Goal: Communication & Community: Answer question/provide support

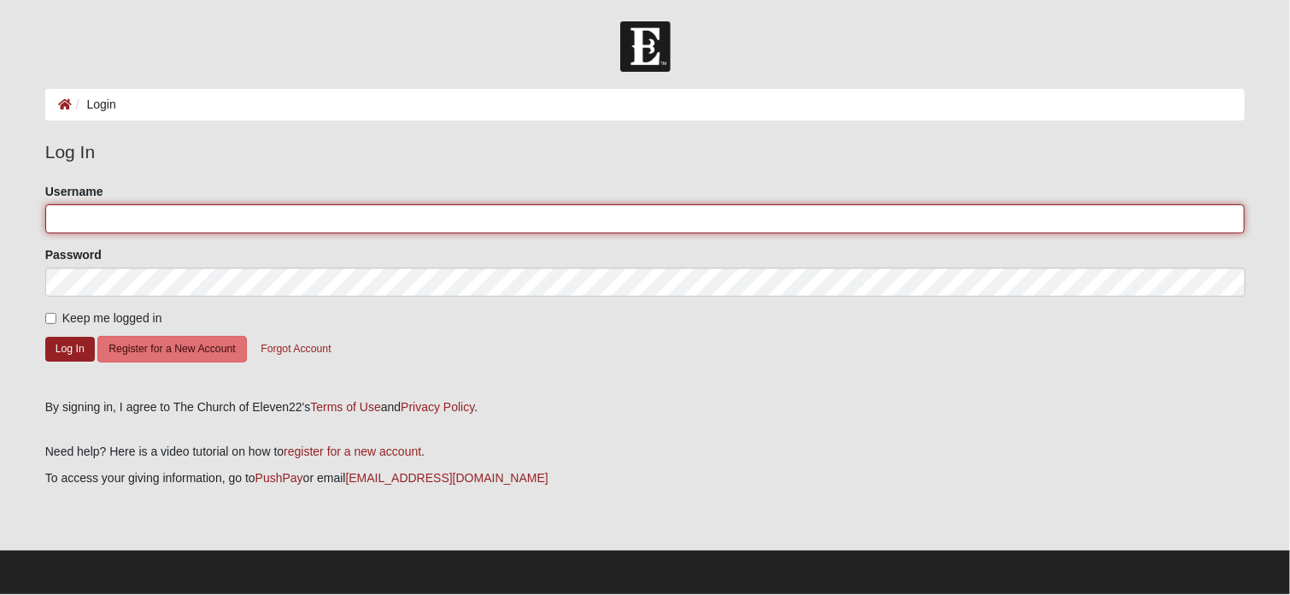
click at [84, 221] on input "Username" at bounding box center [645, 218] width 1200 height 29
type input "[EMAIL_ADDRESS][DOMAIN_NAME]"
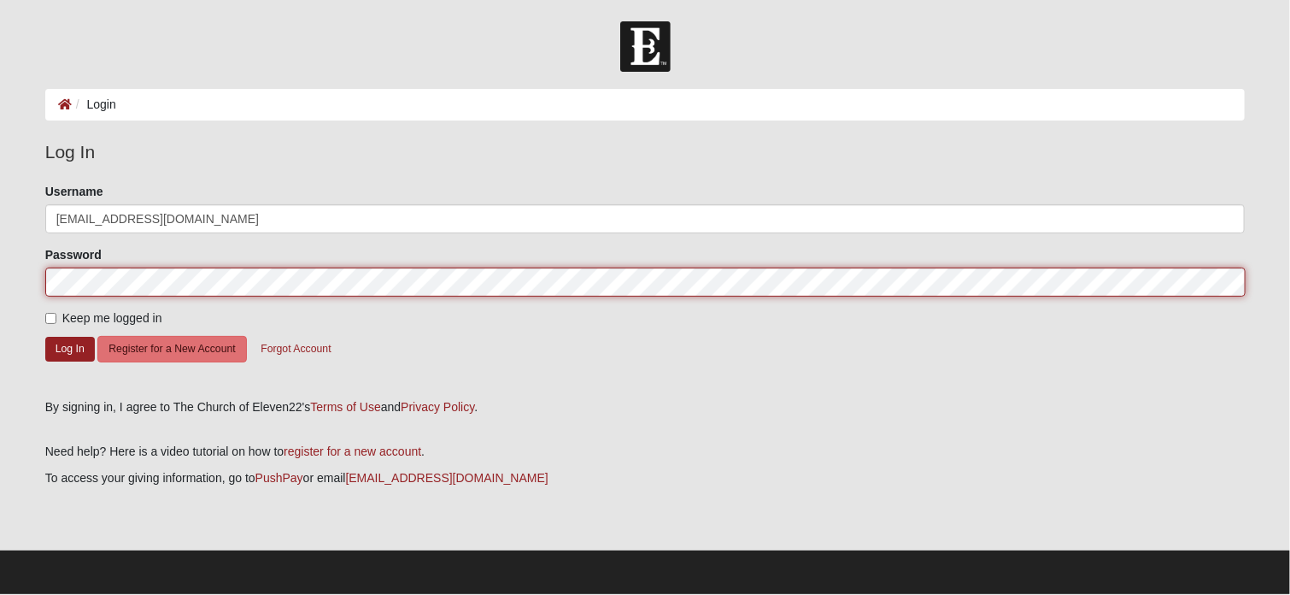
click at [45, 337] on button "Log In" at bounding box center [70, 349] width 50 height 25
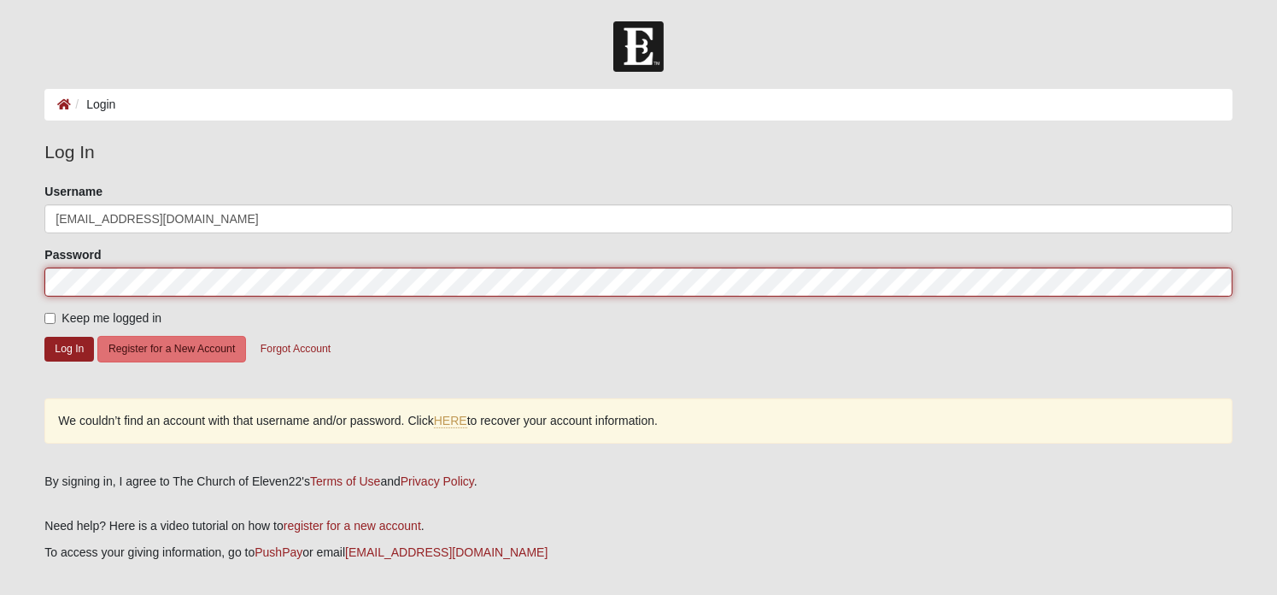
click at [0, 270] on html "Log In Login Login Error Log In Please correct the following: Username capyoung…" at bounding box center [638, 334] width 1277 height 668
click at [44, 337] on button "Log In" at bounding box center [69, 349] width 50 height 25
click at [0, 255] on html "Log In Login Login Error Log In Please correct the following: Username capyoung…" at bounding box center [638, 334] width 1277 height 668
click at [44, 337] on button "Log In" at bounding box center [69, 349] width 50 height 25
click at [0, 279] on html "Log In Login Login Error Log In Please correct the following: Username capyoung…" at bounding box center [638, 334] width 1277 height 668
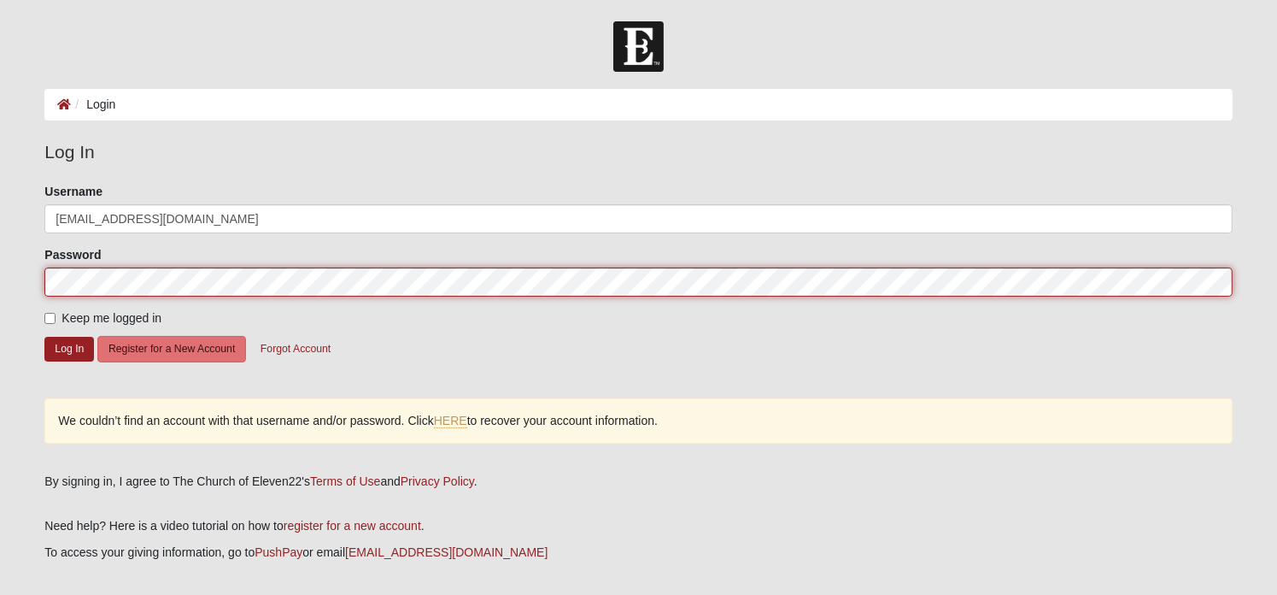
click at [44, 337] on button "Log In" at bounding box center [69, 349] width 50 height 25
click at [26, 266] on form "Log In Login Login Error Log In Please correct the following: Username capyoung…" at bounding box center [638, 344] width 1277 height 647
click at [44, 337] on button "Log In" at bounding box center [69, 349] width 50 height 25
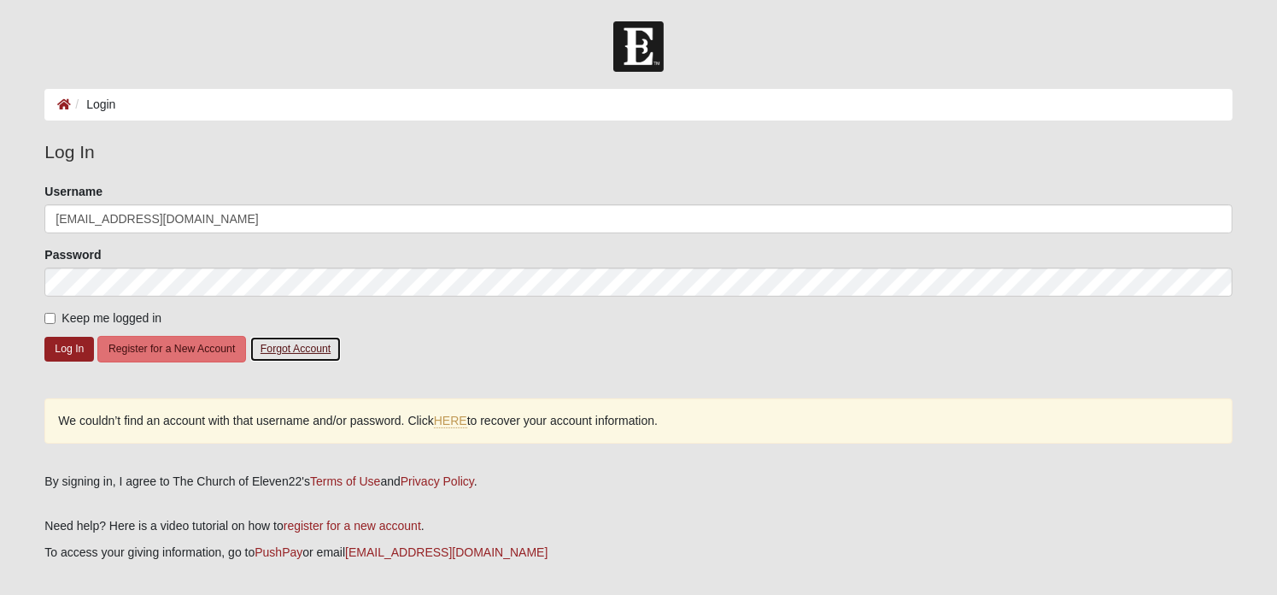
click at [267, 348] on button "Forgot Account" at bounding box center [295, 349] width 92 height 26
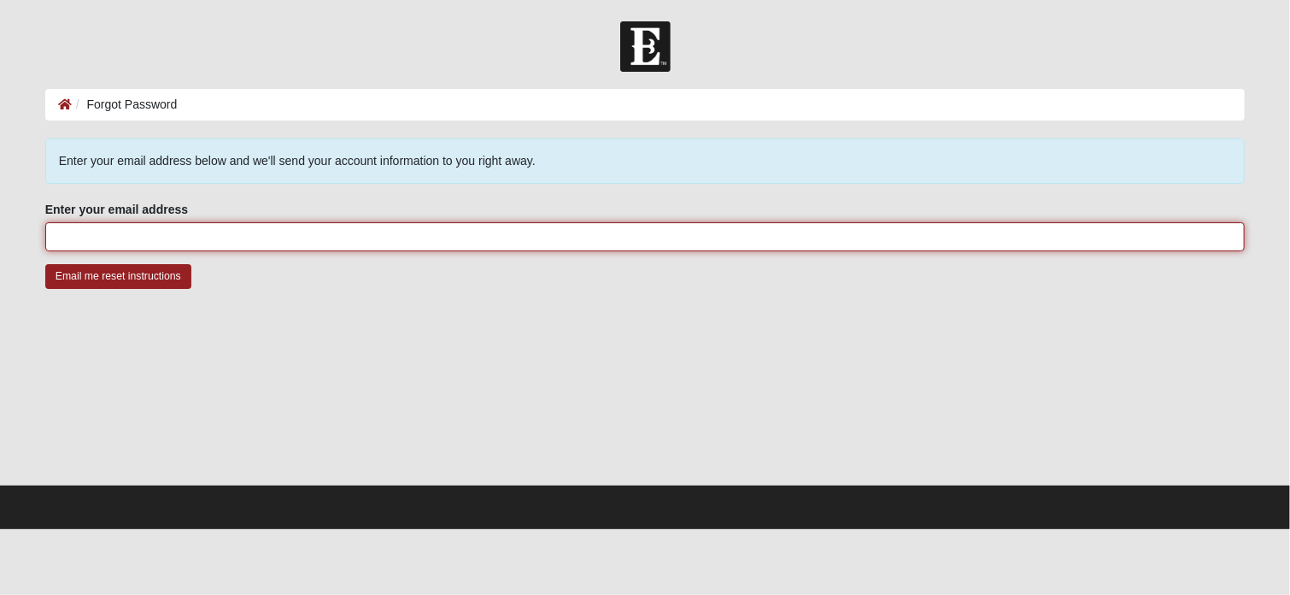
click at [90, 235] on input "Enter your email address" at bounding box center [645, 236] width 1200 height 29
type input "[EMAIL_ADDRESS][DOMAIN_NAME]"
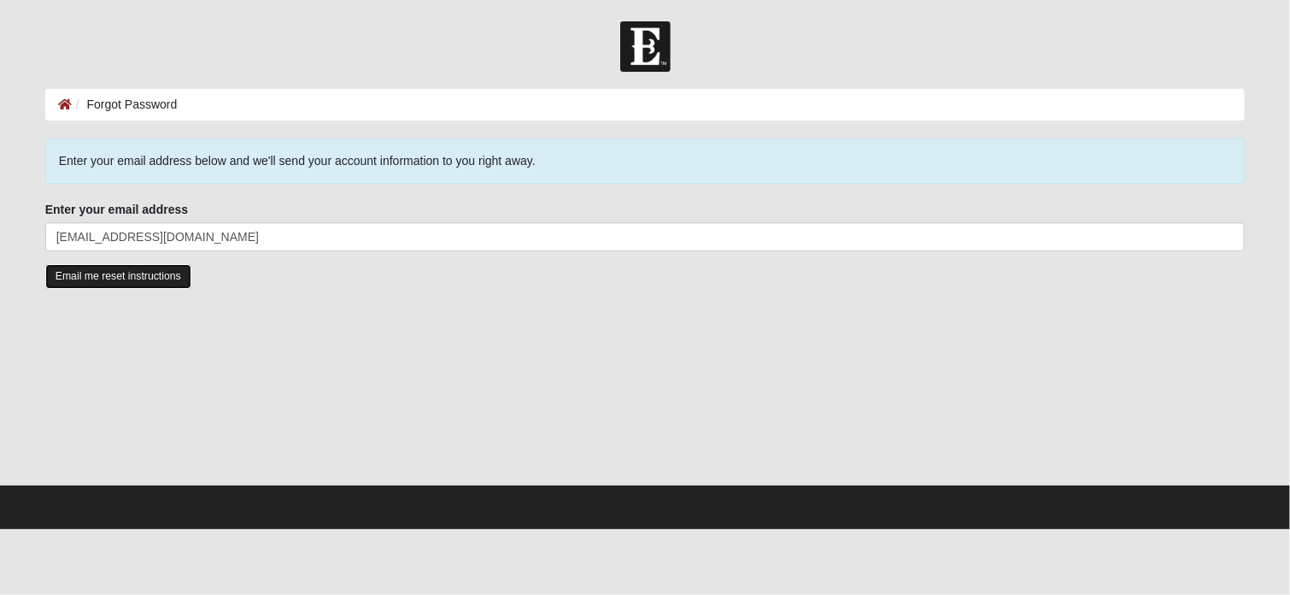
click at [138, 267] on input "Email me reset instructions" at bounding box center [118, 276] width 146 height 25
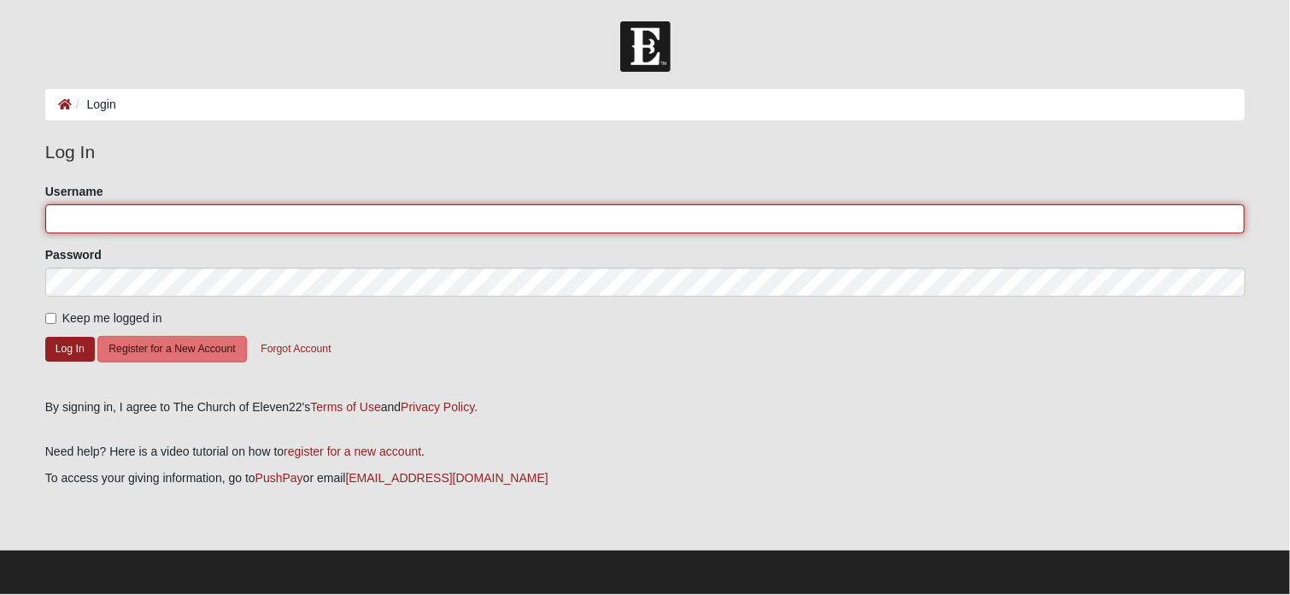
click at [150, 214] on input "Username" at bounding box center [645, 218] width 1200 height 29
type input "capyoung"
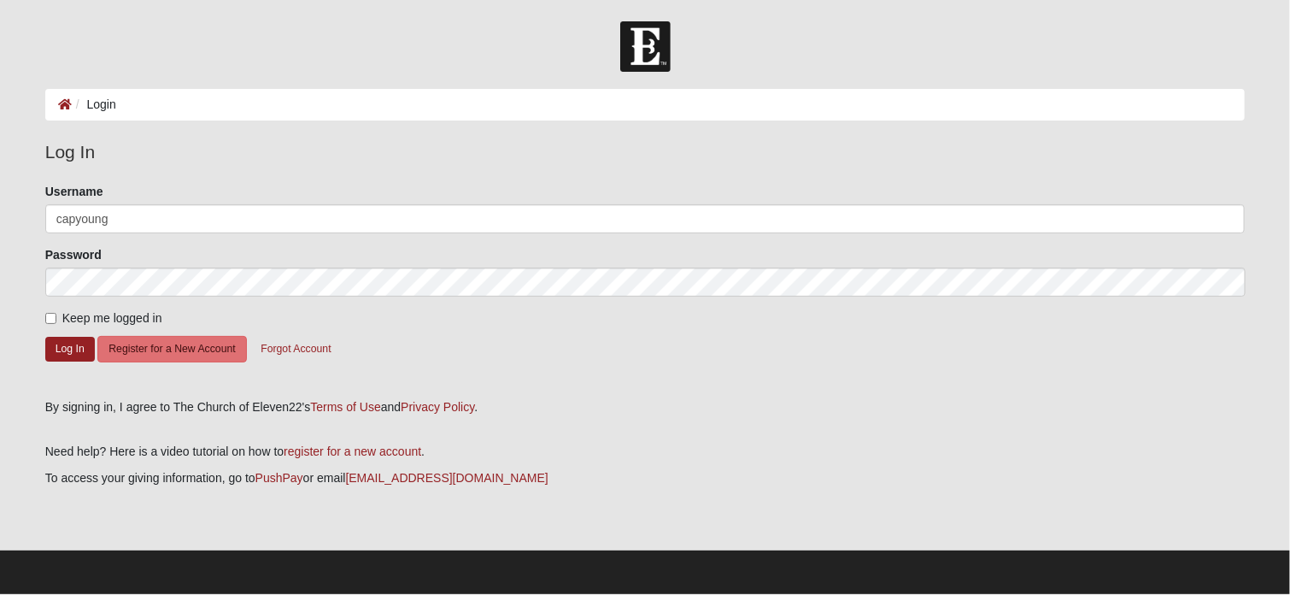
click at [411, 299] on form "Please correct the following: Username capyoung Password Keep me logged in Log …" at bounding box center [645, 284] width 1200 height 203
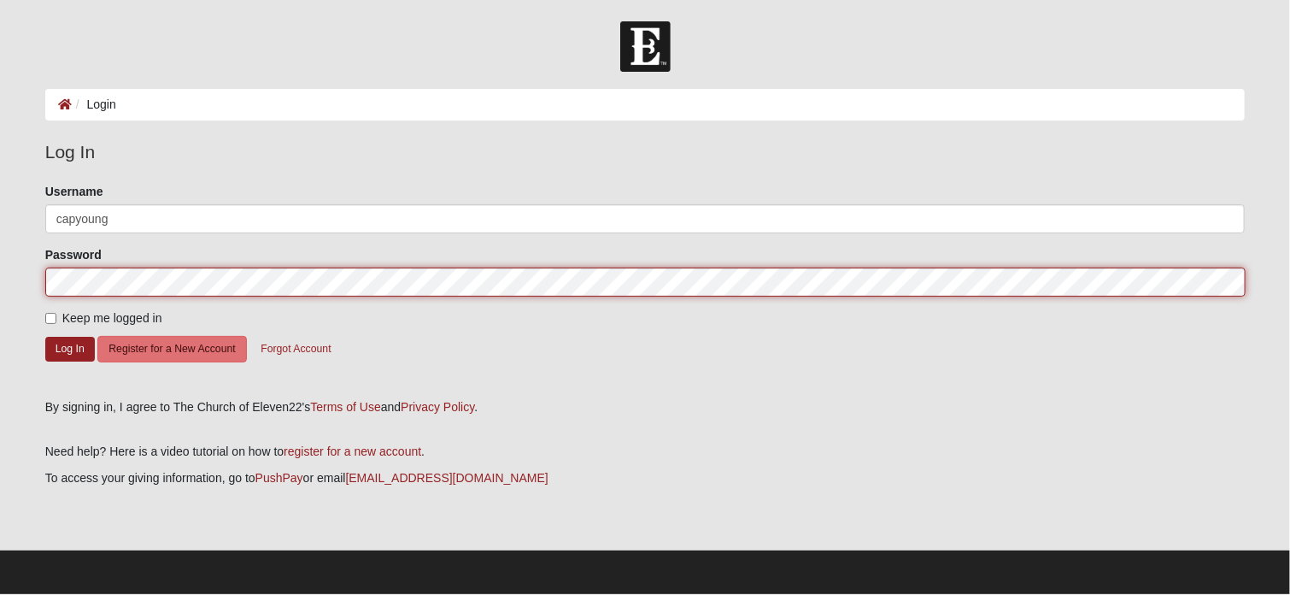
click at [45, 337] on button "Log In" at bounding box center [70, 349] width 50 height 25
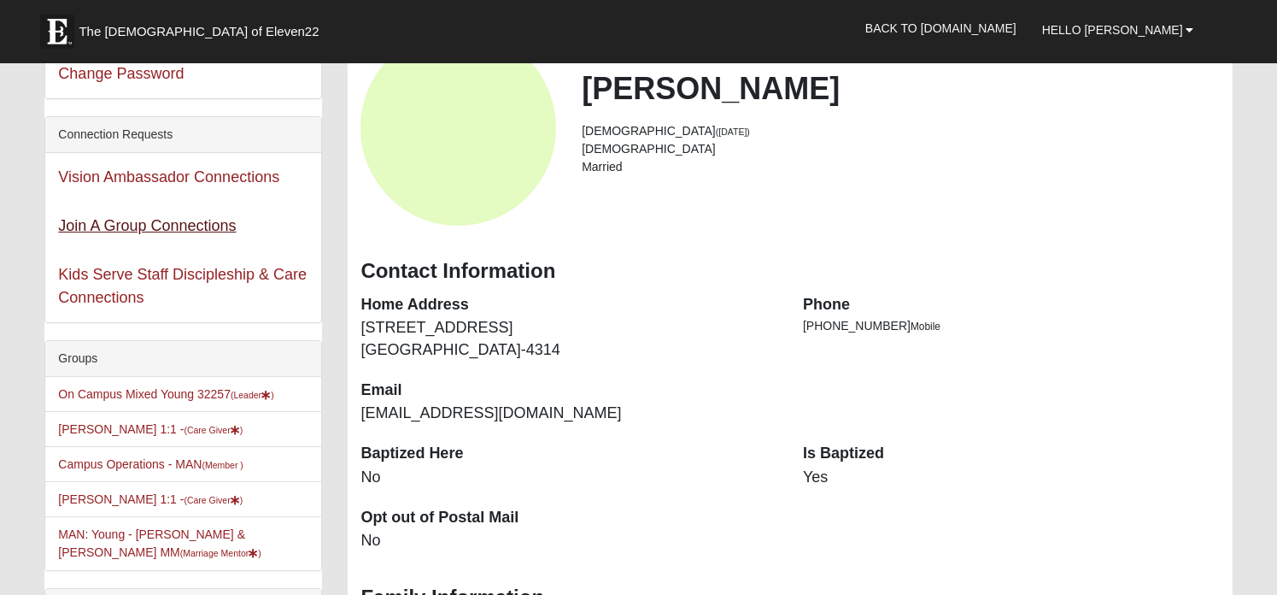
scroll to position [85, 0]
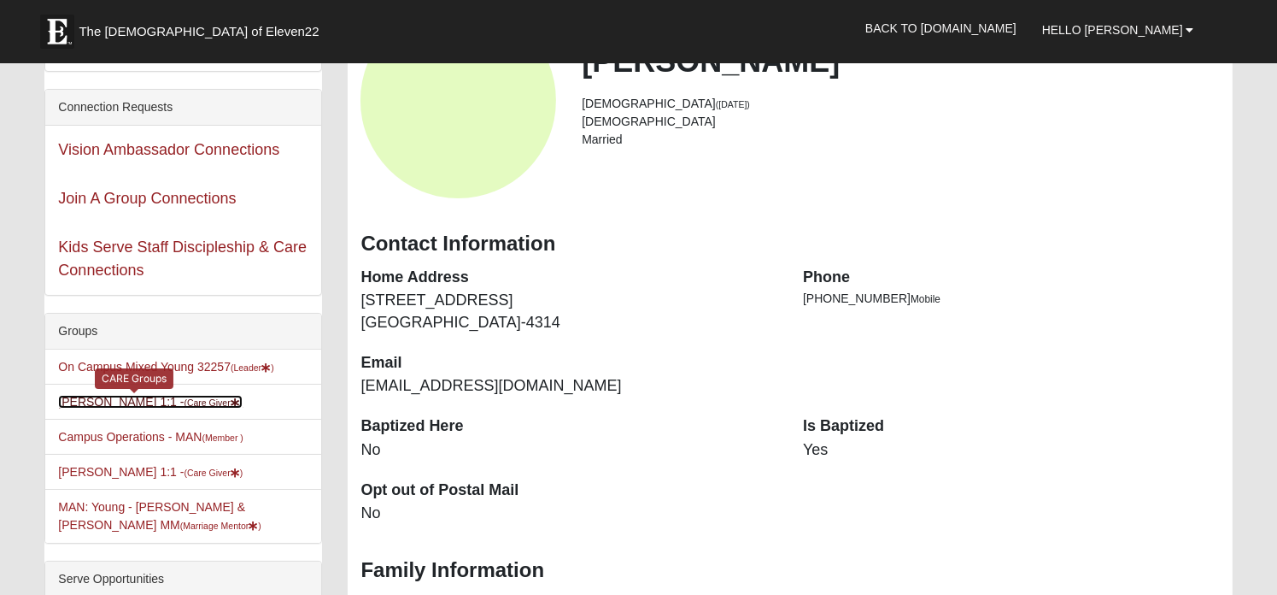
click at [184, 398] on small "(Care Giver )" at bounding box center [213, 402] width 59 height 10
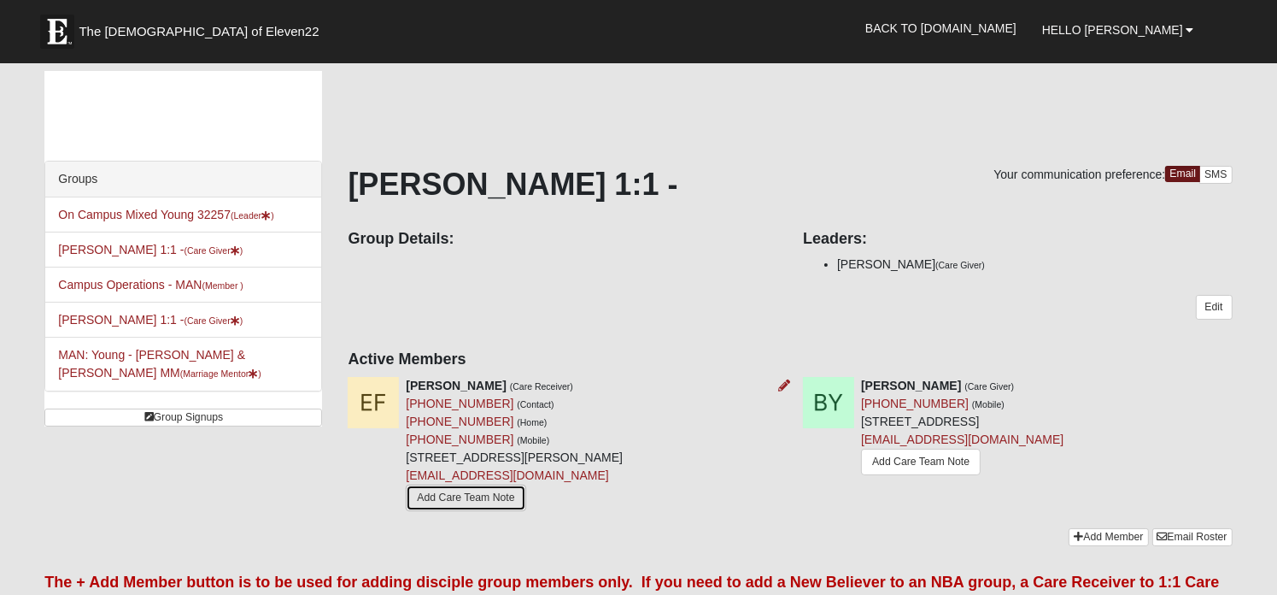
click at [453, 491] on link "Add Care Team Note" at bounding box center [466, 497] width 120 height 26
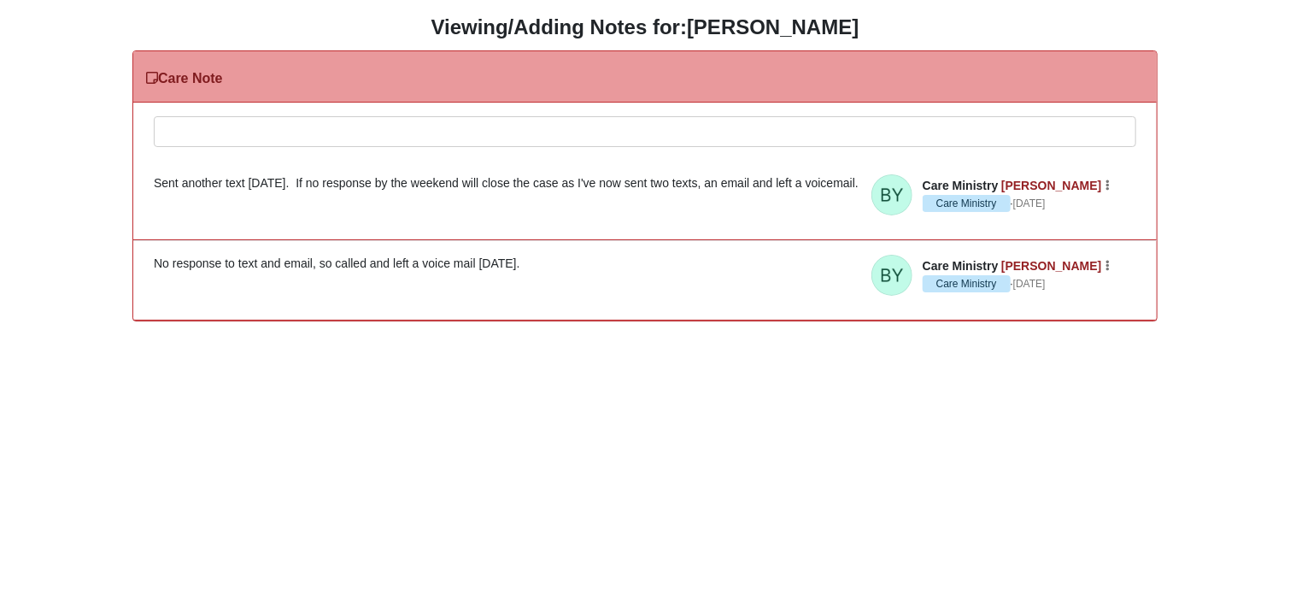
click at [267, 130] on div at bounding box center [645, 154] width 981 height 75
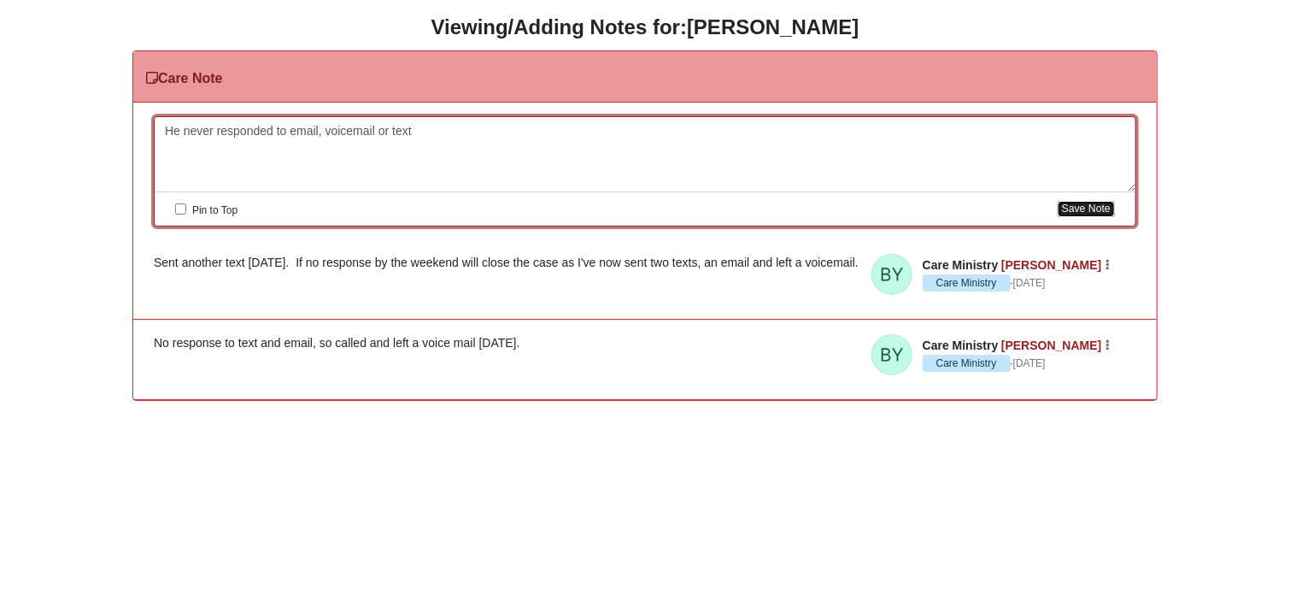
click at [1095, 207] on button "Save Note" at bounding box center [1086, 209] width 57 height 16
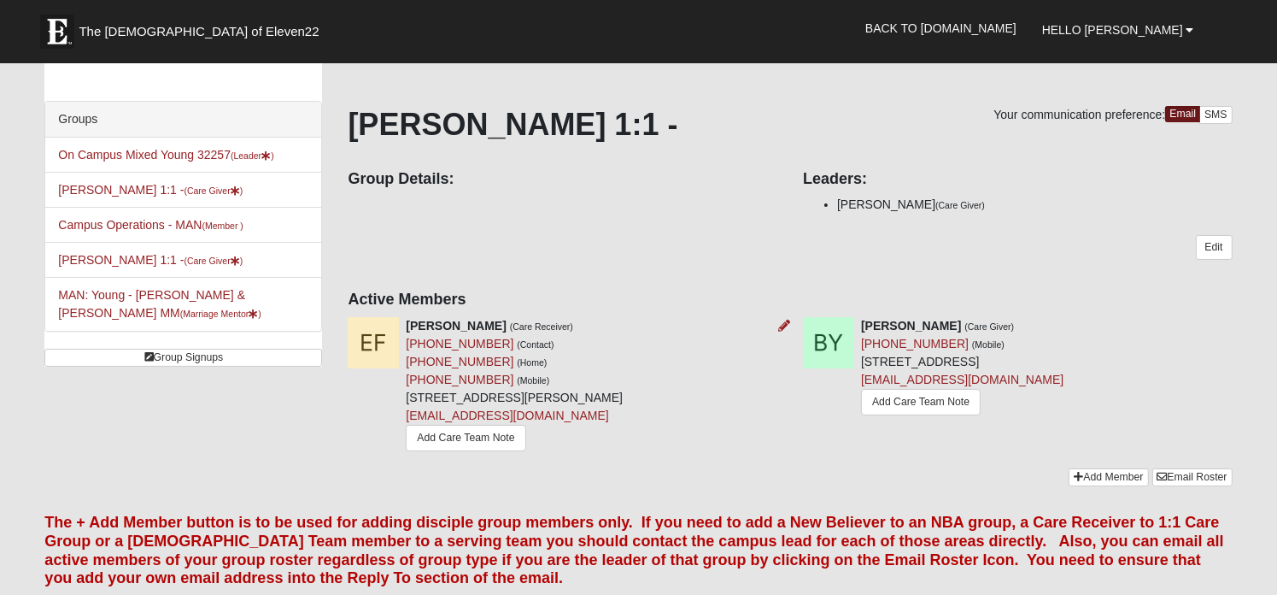
scroll to position [85, 0]
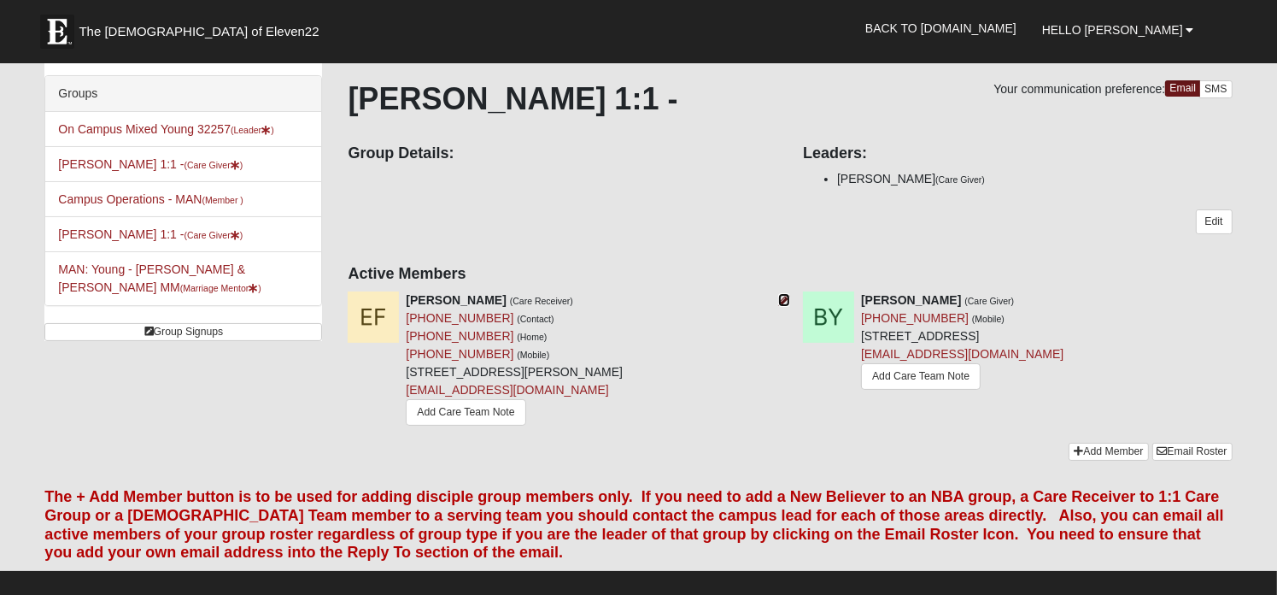
click at [788, 296] on icon at bounding box center [784, 300] width 12 height 12
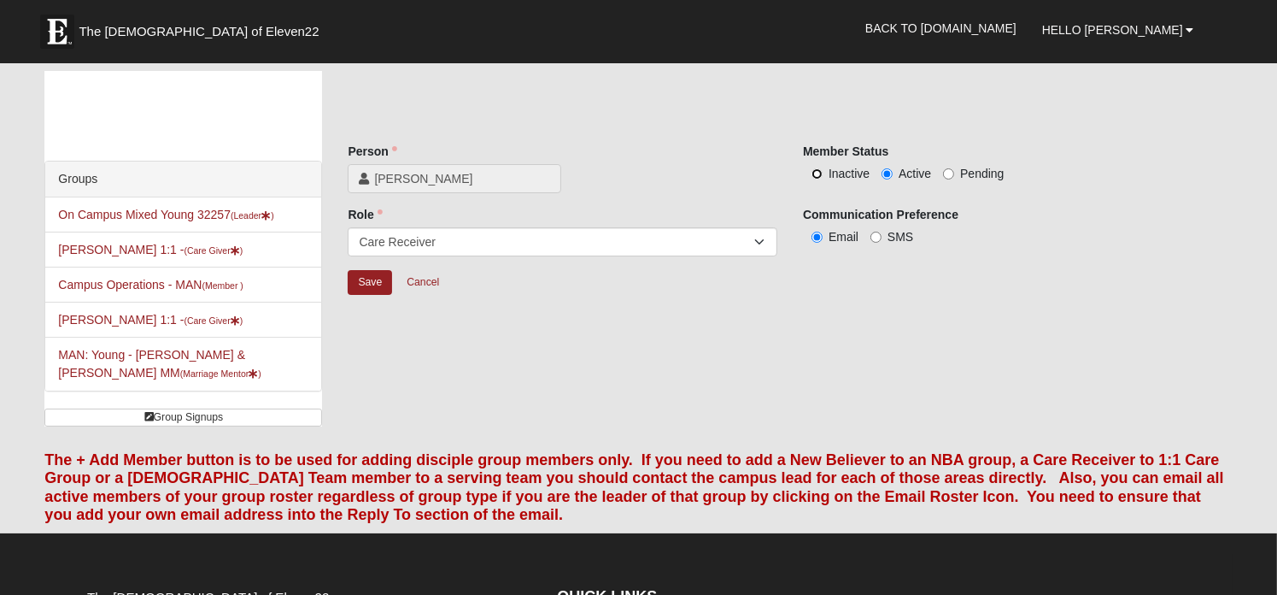
click at [815, 175] on input "Inactive" at bounding box center [817, 173] width 11 height 11
radio input "true"
click at [366, 284] on input "Save" at bounding box center [370, 282] width 44 height 25
